Goal: Navigation & Orientation: Find specific page/section

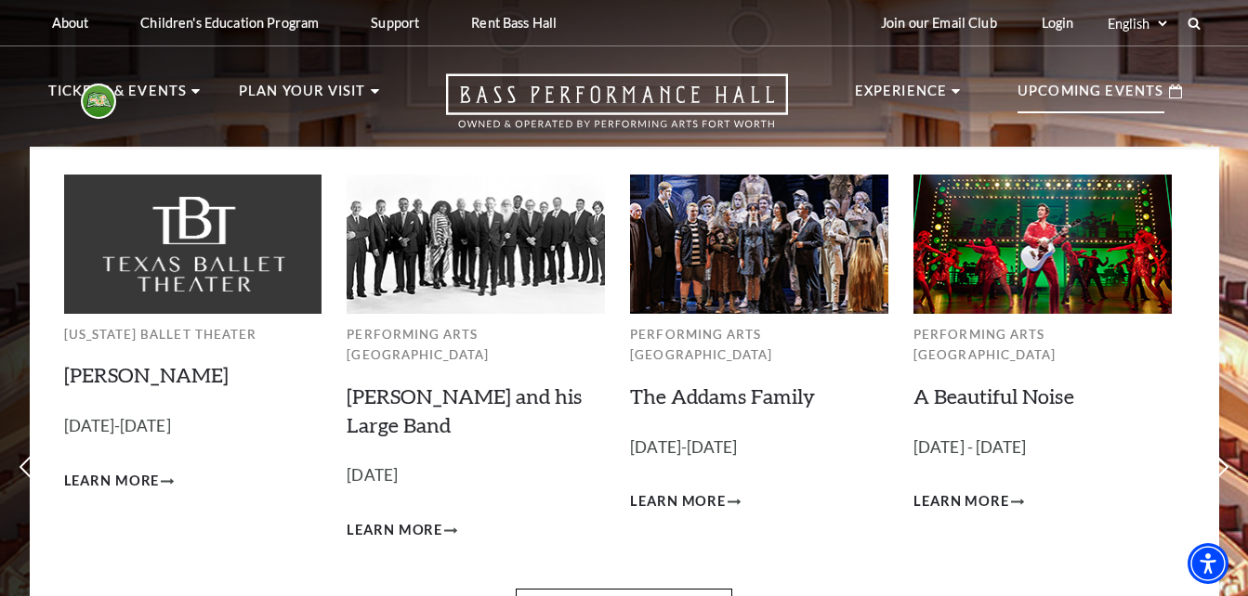
click at [1083, 98] on p "Upcoming Events" at bounding box center [1090, 96] width 147 height 33
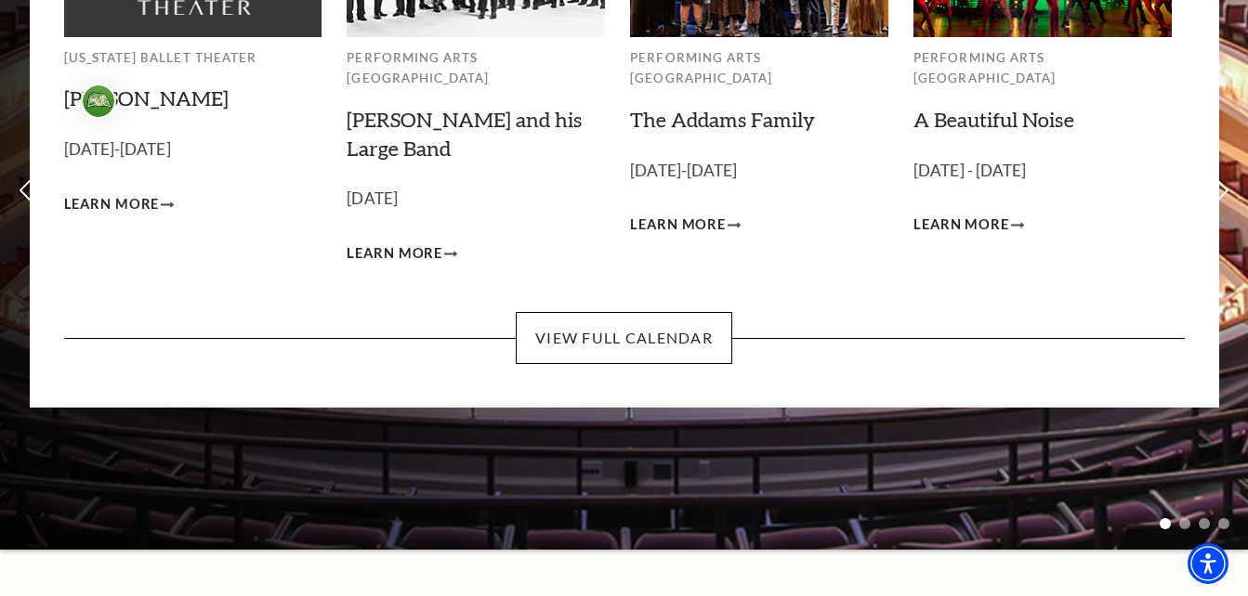
scroll to position [279, 0]
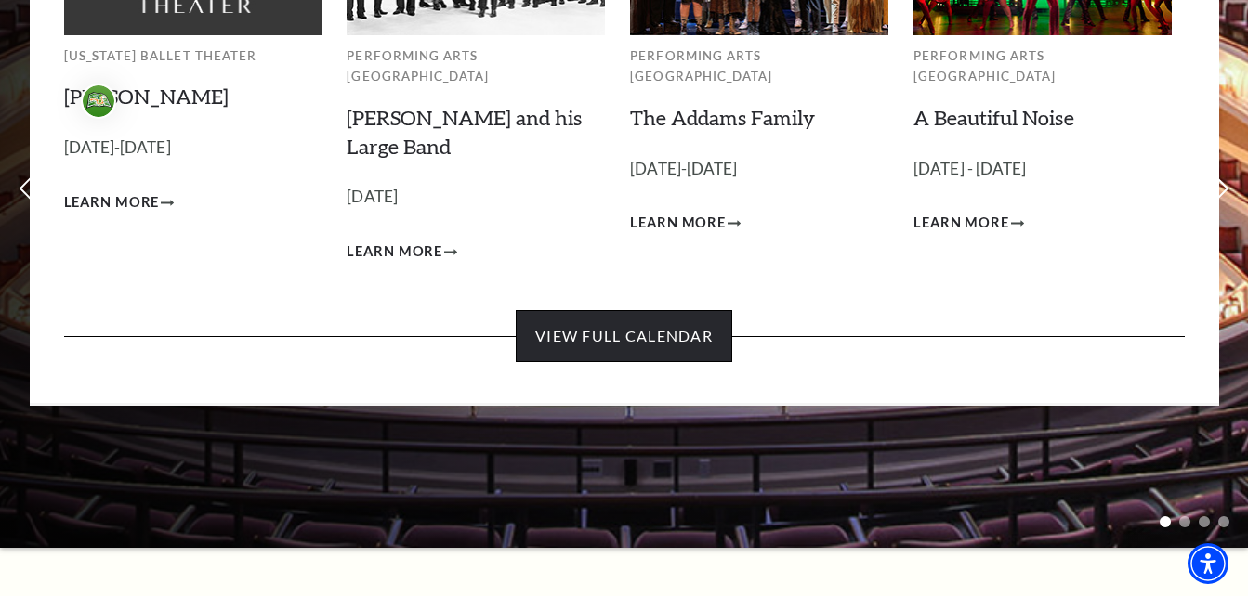
click at [625, 310] on link "View Full Calendar" at bounding box center [624, 336] width 216 height 52
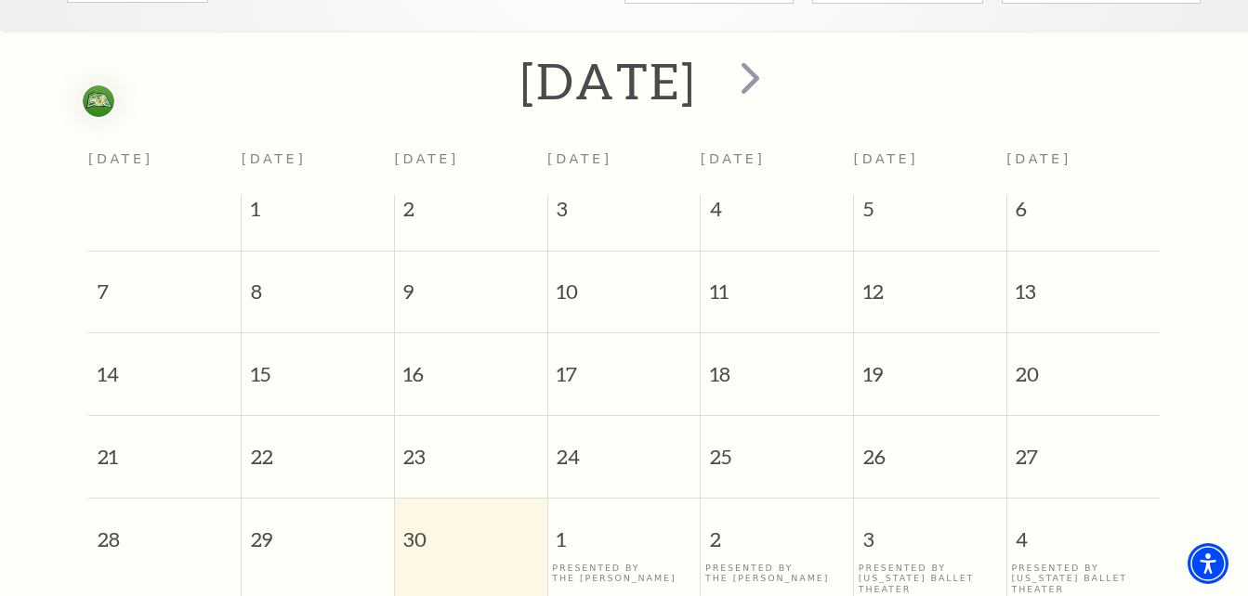
scroll to position [342, 0]
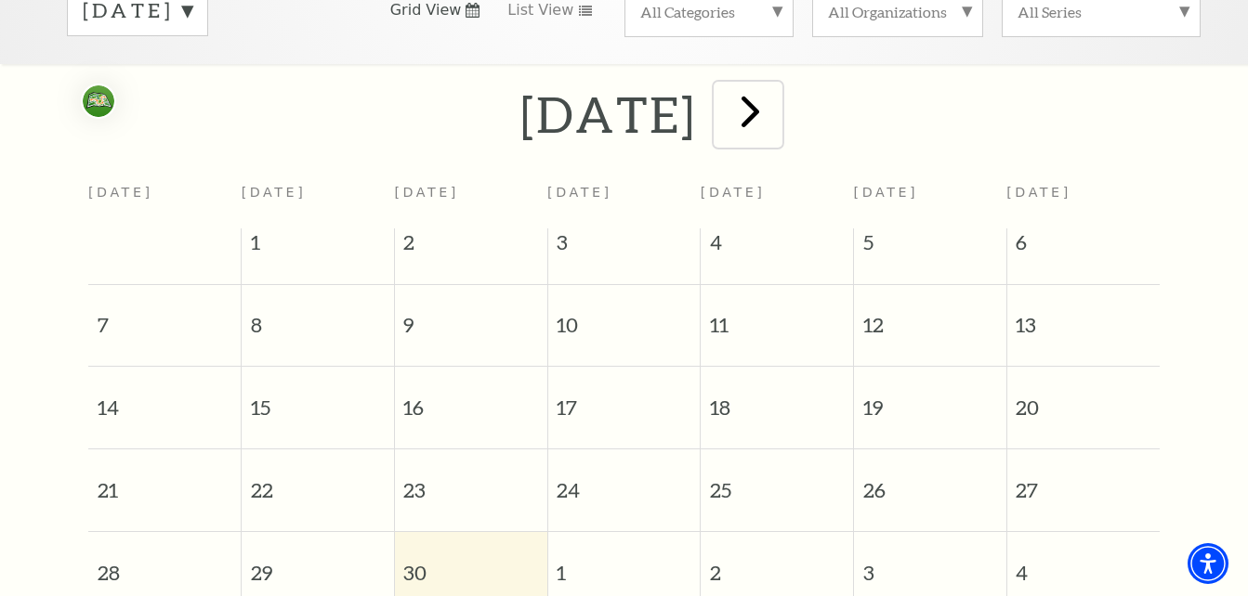
click at [777, 91] on span "next" at bounding box center [750, 111] width 53 height 53
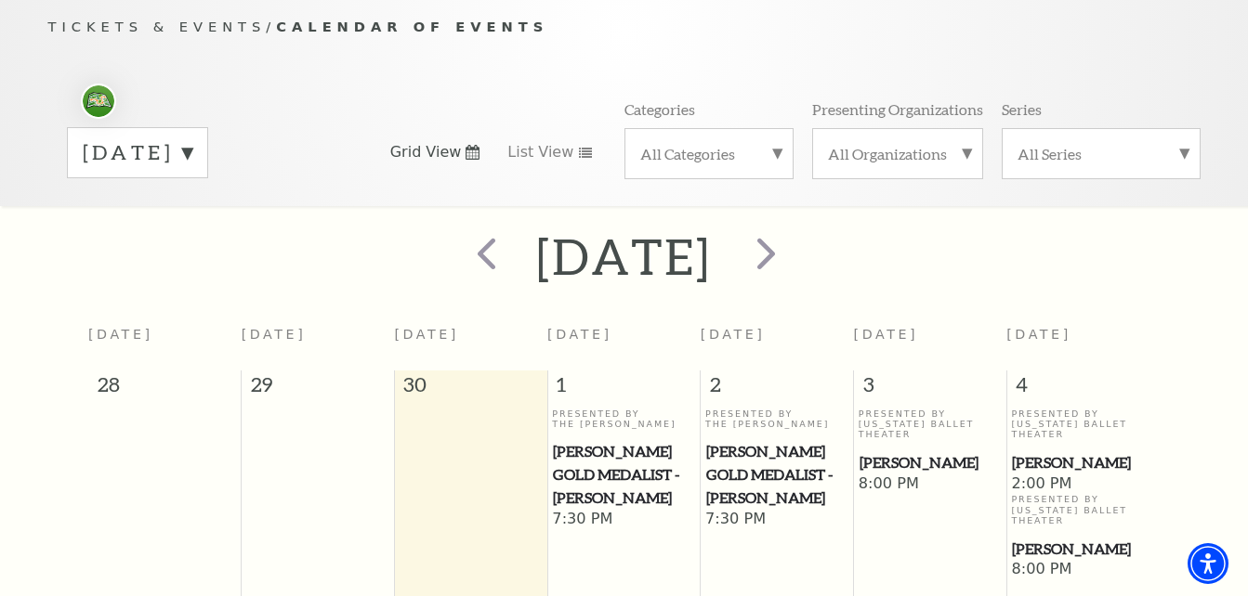
scroll to position [164, 0]
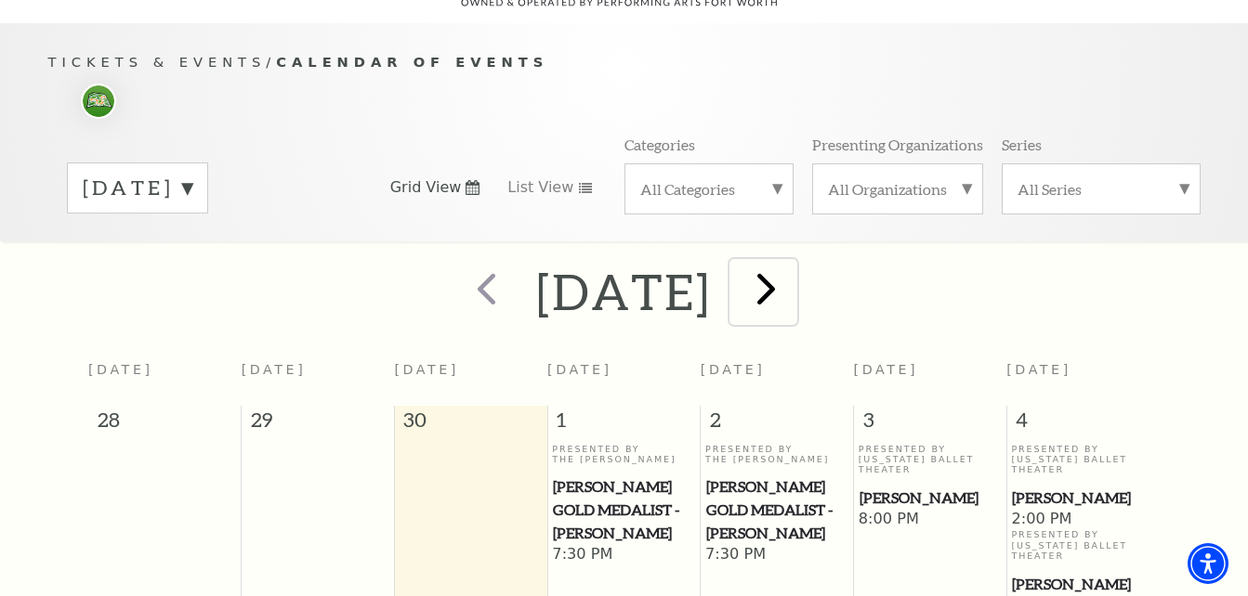
click at [793, 262] on span "next" at bounding box center [766, 288] width 53 height 53
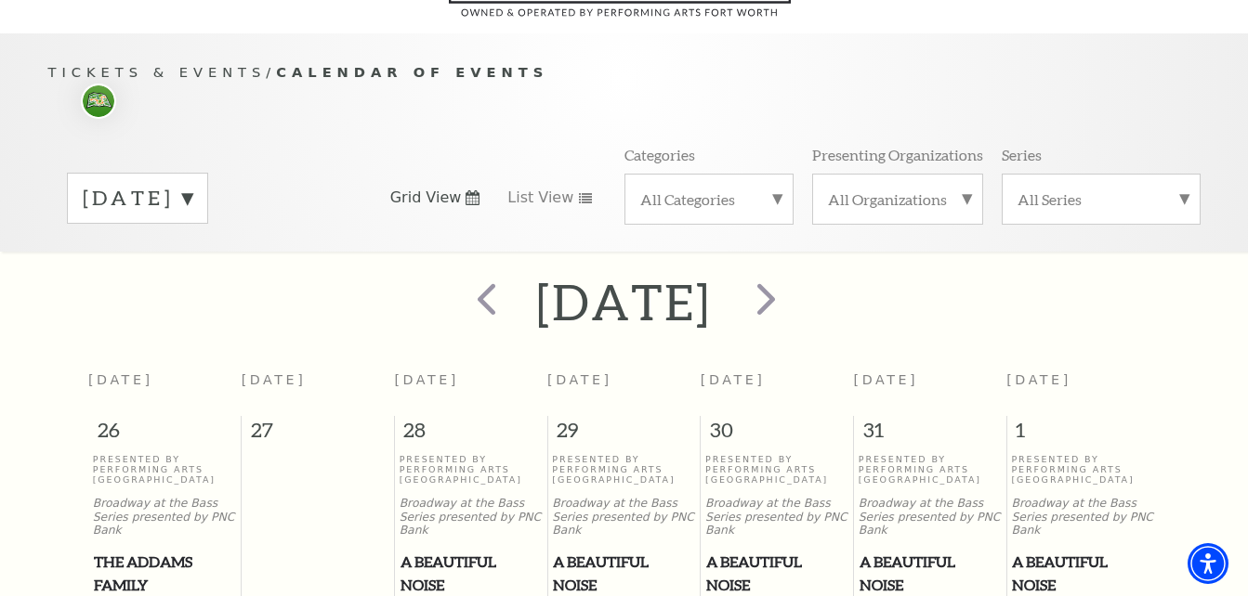
scroll to position [186, 0]
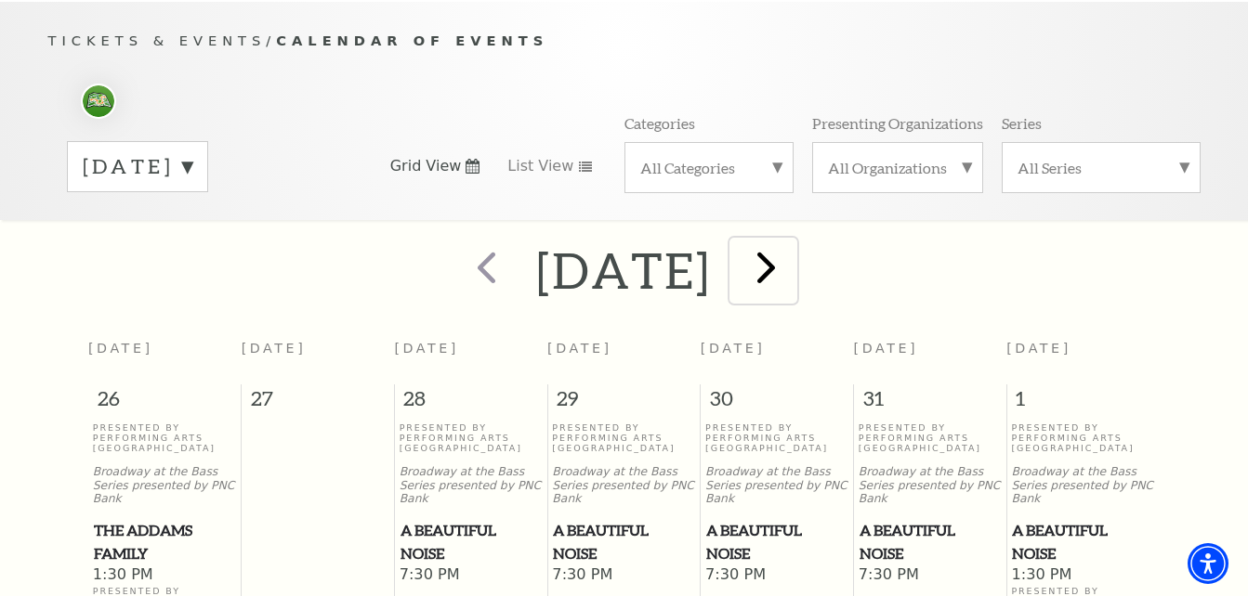
click at [793, 250] on span "next" at bounding box center [766, 267] width 53 height 53
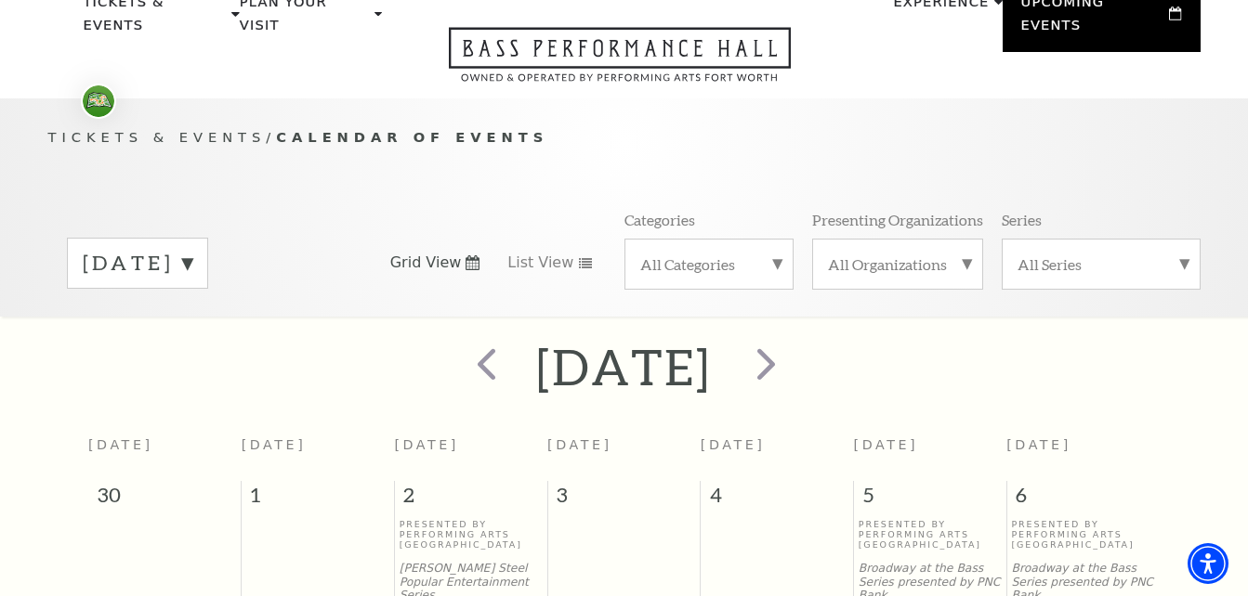
scroll to position [72, 0]
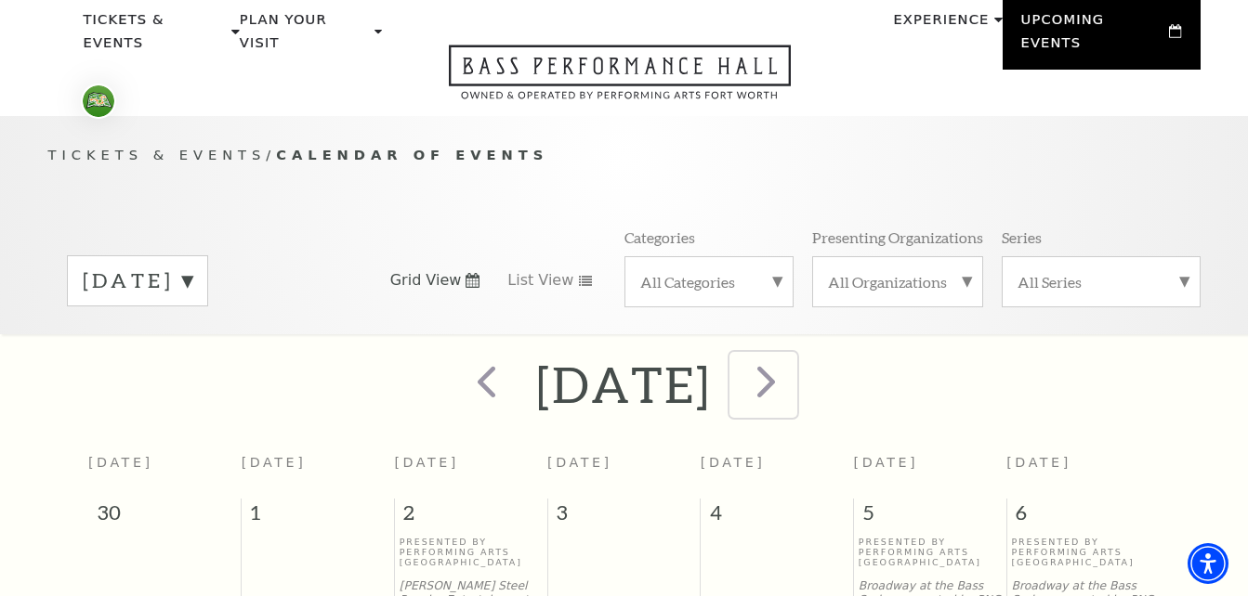
click at [793, 359] on span "next" at bounding box center [766, 381] width 53 height 53
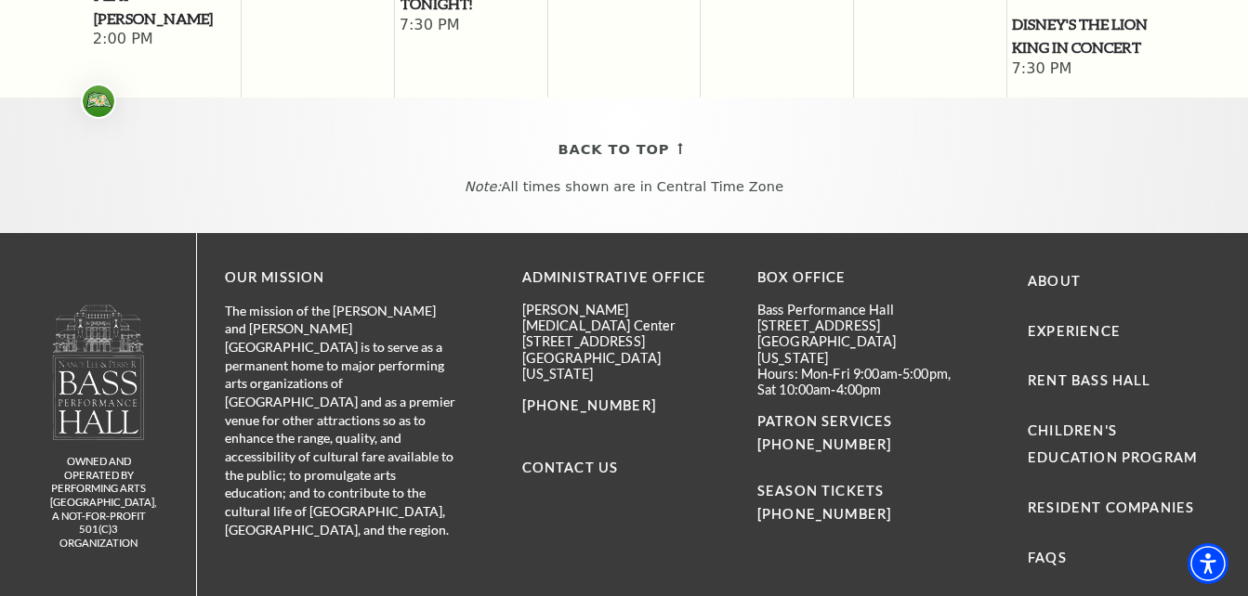
scroll to position [1651, 0]
